Goal: Navigation & Orientation: Find specific page/section

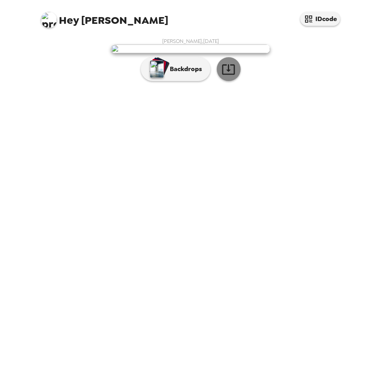
click at [230, 76] on icon "button" at bounding box center [228, 69] width 14 height 14
